Goal: Find specific page/section: Find specific page/section

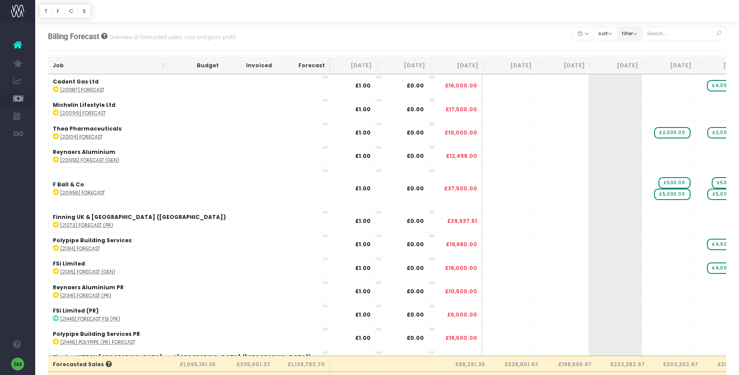
click at [642, 39] on button "filter" at bounding box center [630, 34] width 26 height 14
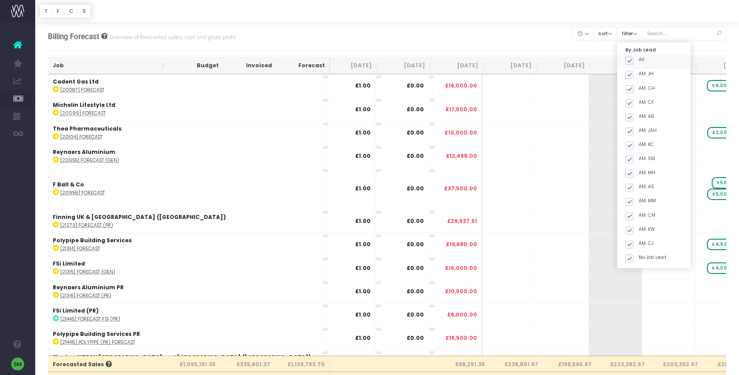
click at [644, 59] on label "All" at bounding box center [634, 59] width 19 height 7
click at [644, 59] on input "All" at bounding box center [641, 59] width 6 height 6
checkbox input "false"
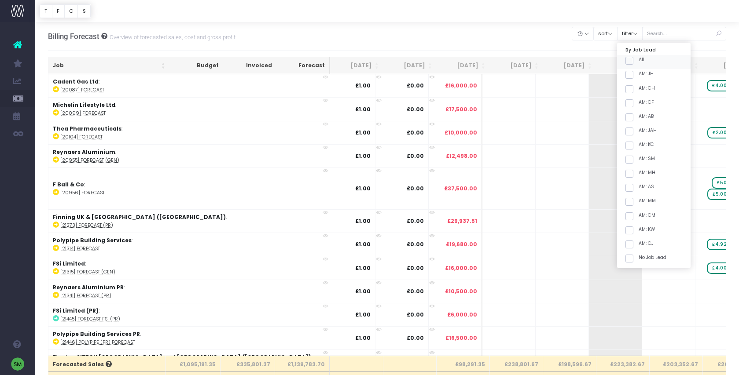
checkbox input "false"
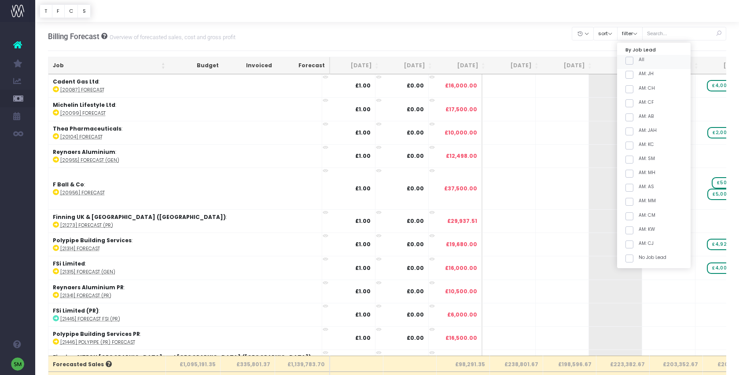
checkbox input "false"
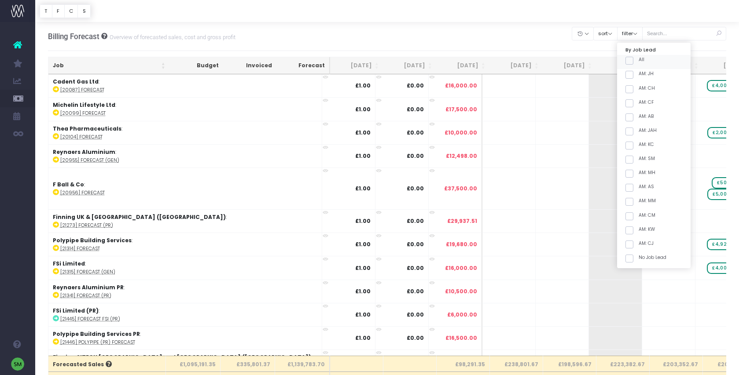
checkbox input "false"
click at [633, 156] on span at bounding box center [629, 160] width 8 height 8
click at [642, 156] on input "AM: SM" at bounding box center [641, 158] width 6 height 6
checkbox input "true"
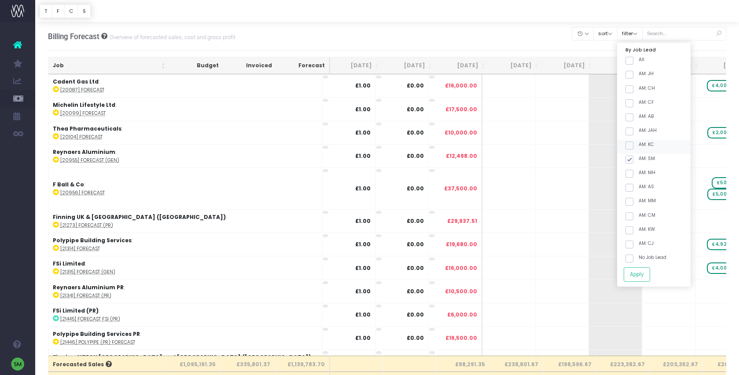
click at [633, 149] on span at bounding box center [629, 146] width 8 height 8
click at [642, 147] on input "AM: KC" at bounding box center [641, 144] width 6 height 6
checkbox input "true"
click at [650, 272] on button "Apply" at bounding box center [636, 274] width 26 height 15
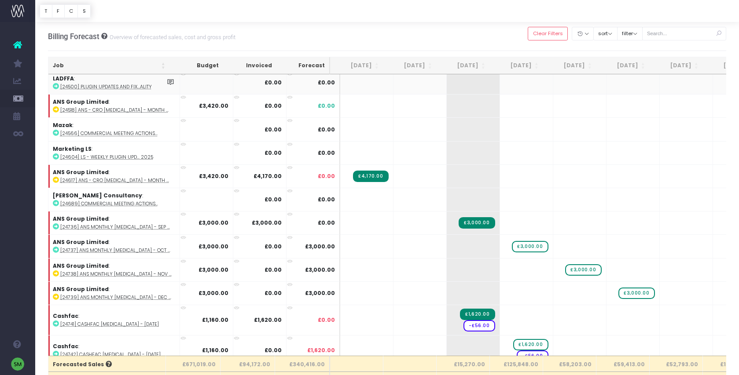
scroll to position [354, 0]
click at [162, 67] on th "Job" at bounding box center [108, 65] width 121 height 17
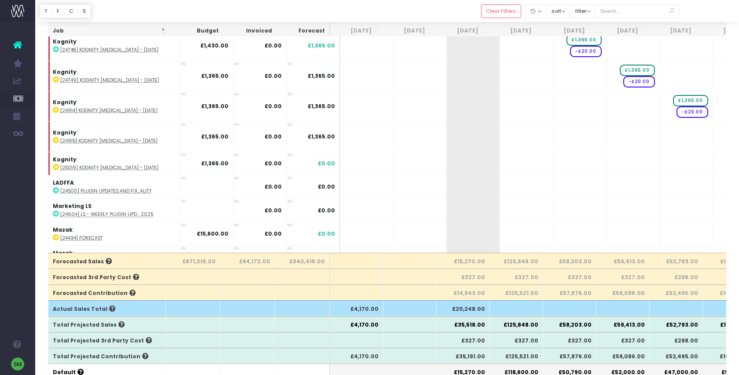
scroll to position [848, 0]
